Goal: Task Accomplishment & Management: Manage account settings

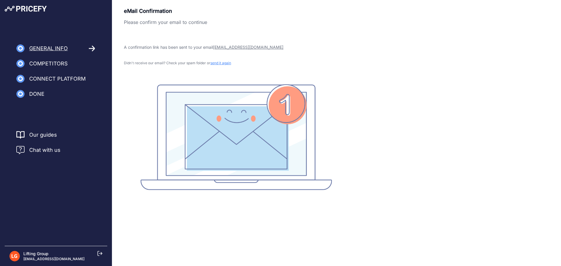
click at [82, 255] on div "Lifting Group [EMAIL_ADDRESS][DOMAIN_NAME]" at bounding box center [55, 256] width 93 height 11
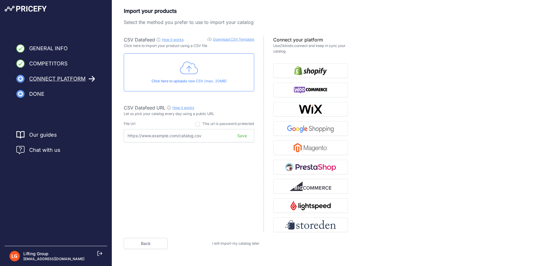
click at [248, 244] on span "I will import my catalog later" at bounding box center [235, 243] width 47 height 4
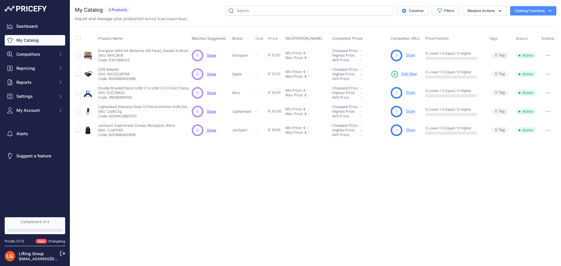
click at [354, 182] on div "Close You are not connected to the internet." at bounding box center [315, 133] width 491 height 266
click at [36, 252] on link "Lifting Group" at bounding box center [31, 253] width 25 height 5
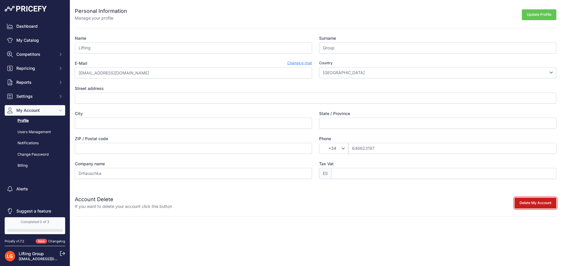
click at [516, 201] on button "Delete My Account" at bounding box center [535, 203] width 42 height 11
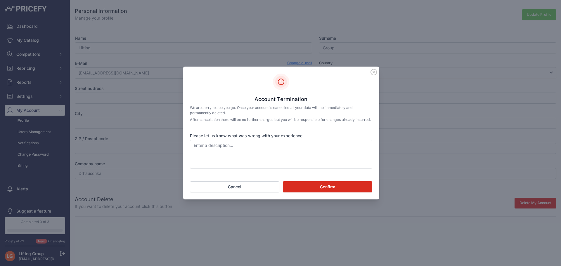
click at [336, 192] on button "Confirm" at bounding box center [327, 186] width 89 height 11
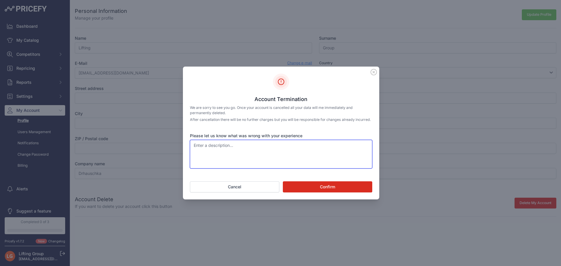
click at [264, 152] on textarea "Please let us know what was wrong with your experience" at bounding box center [281, 154] width 182 height 29
